Goal: Task Accomplishment & Management: Manage account settings

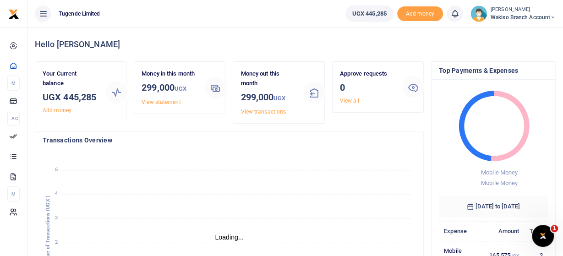
scroll to position [151, 373]
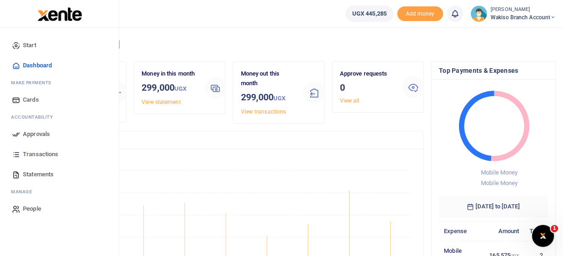
click at [27, 135] on span "Approvals" at bounding box center [36, 134] width 27 height 9
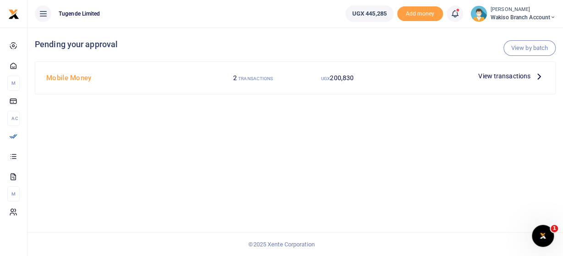
drag, startPoint x: 317, startPoint y: 128, endPoint x: 308, endPoint y: 128, distance: 9.2
click at [317, 128] on div "View by batch Pending your approval Mobile Money 2 TRANSACTIONS UGX 200,830 Vie…" at bounding box center [295, 141] width 536 height 229
click at [538, 75] on icon at bounding box center [539, 76] width 10 height 10
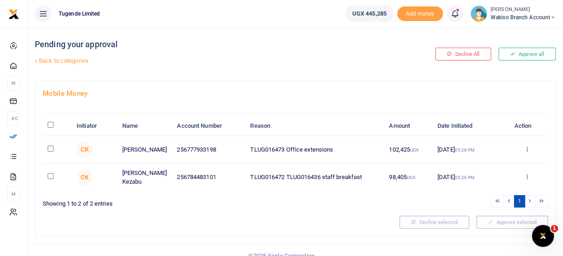
click at [528, 146] on icon at bounding box center [527, 149] width 6 height 6
click at [528, 149] on icon at bounding box center [527, 149] width 6 height 6
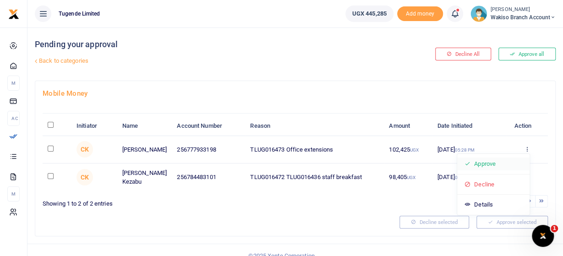
click at [481, 165] on link "Approve" at bounding box center [493, 164] width 72 height 13
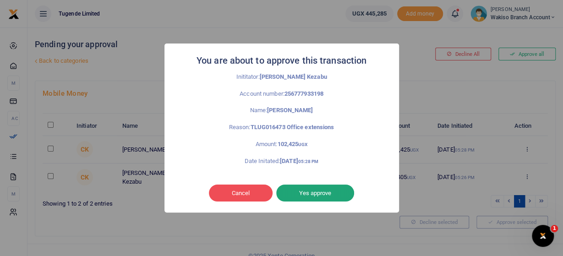
click at [320, 195] on button "Yes approve" at bounding box center [315, 193] width 78 height 17
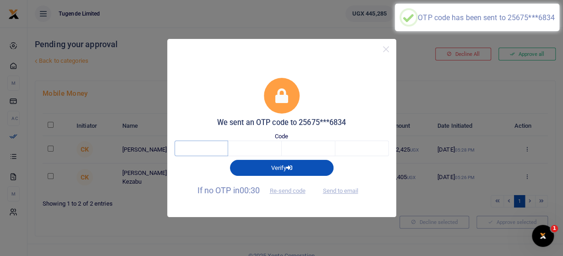
click at [193, 148] on input "text" at bounding box center [202, 149] width 54 height 16
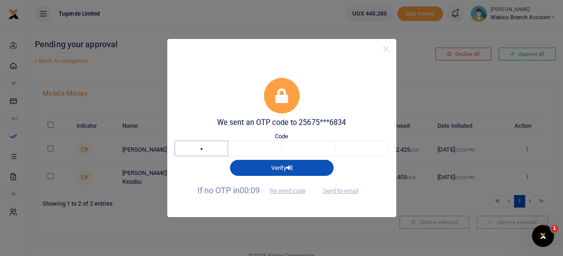
type input "3"
type input "0"
type input "8"
type input "0"
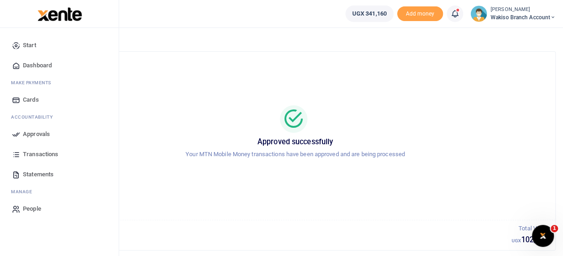
click at [29, 137] on span "Approvals" at bounding box center [36, 134] width 27 height 9
click at [33, 136] on span "Approvals" at bounding box center [36, 134] width 27 height 9
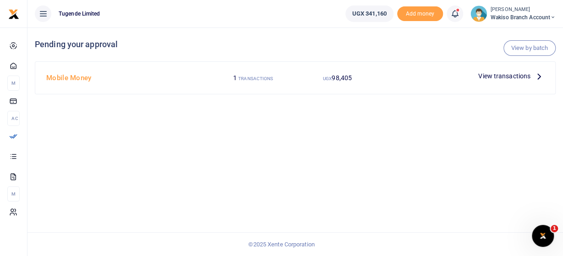
click at [486, 80] on span "View transactions" at bounding box center [504, 76] width 52 height 10
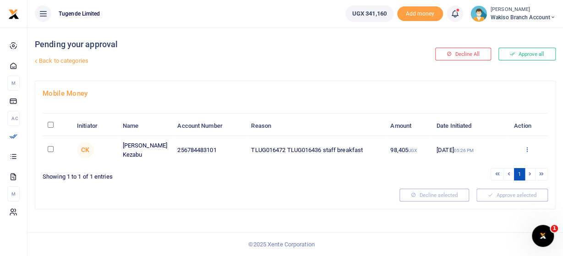
click at [525, 147] on icon at bounding box center [527, 149] width 6 height 6
click at [488, 163] on link "Approve" at bounding box center [493, 164] width 72 height 13
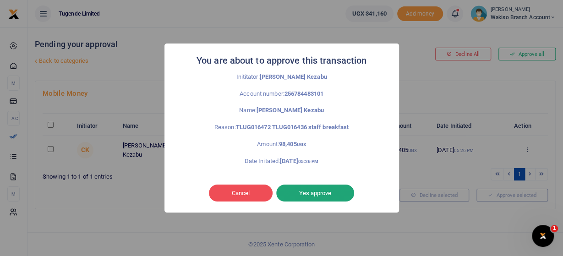
click at [304, 194] on button "Yes approve" at bounding box center [315, 193] width 78 height 17
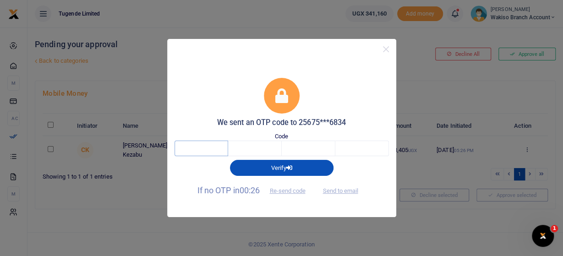
click at [200, 145] on input "text" at bounding box center [202, 149] width 54 height 16
type input "7"
type input "3"
type input "9"
type input "0"
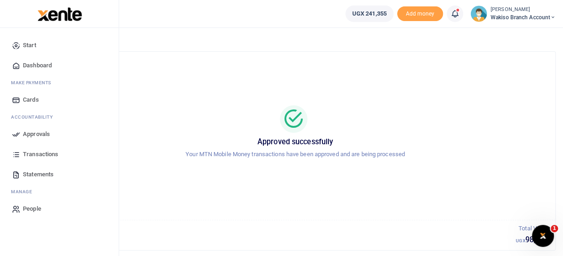
click at [31, 136] on span "Approvals" at bounding box center [36, 134] width 27 height 9
click at [45, 137] on span "Approvals" at bounding box center [36, 134] width 27 height 9
click at [56, 156] on span "Transactions" at bounding box center [40, 154] width 35 height 9
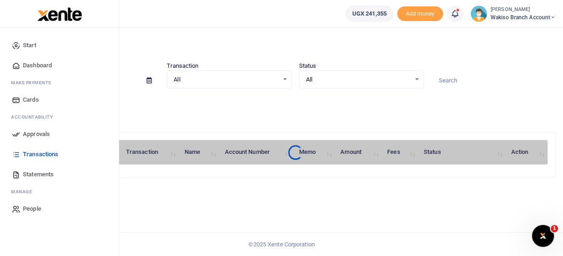
click at [28, 132] on span "Approvals" at bounding box center [36, 134] width 27 height 9
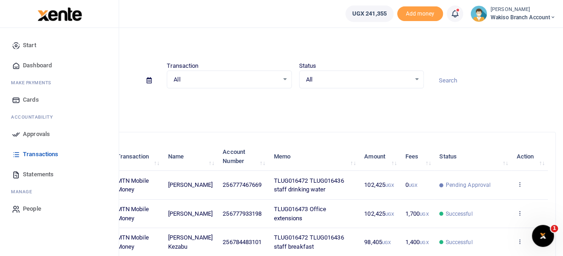
click at [37, 135] on span "Approvals" at bounding box center [36, 134] width 27 height 9
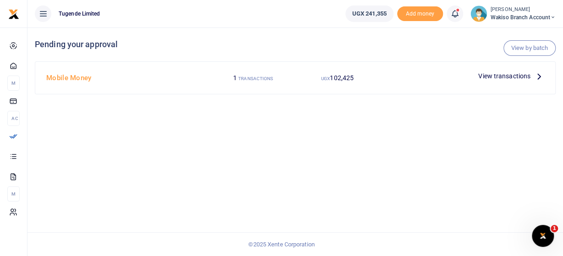
click at [505, 75] on span "View transactions" at bounding box center [504, 76] width 52 height 10
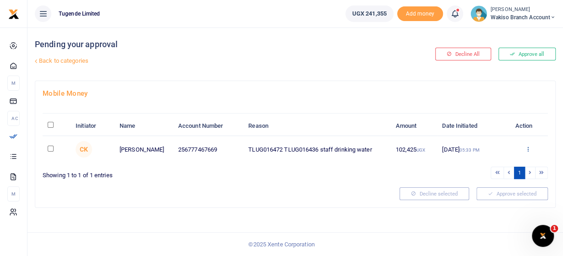
click at [526, 148] on icon at bounding box center [528, 149] width 6 height 6
click at [495, 161] on link "Approve" at bounding box center [494, 164] width 72 height 13
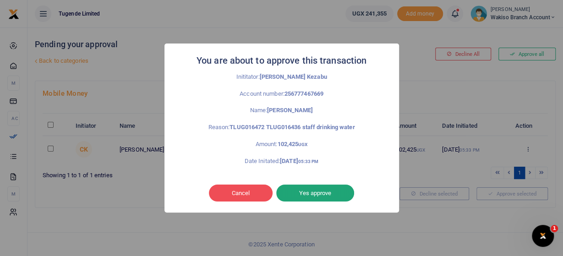
click at [332, 195] on button "Yes approve" at bounding box center [315, 193] width 78 height 17
click at [332, 195] on div "Cancel No Yes approve" at bounding box center [282, 193] width 216 height 21
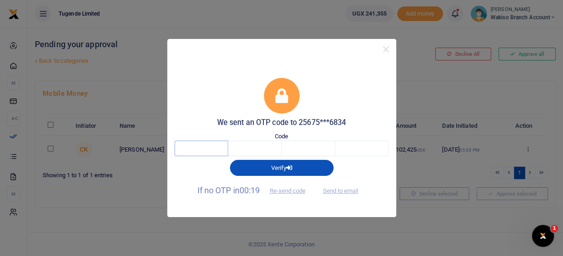
click at [213, 150] on input "text" at bounding box center [202, 149] width 54 height 16
type input "1"
type input "0"
type input "7"
type input "3"
